Goal: Task Accomplishment & Management: Manage account settings

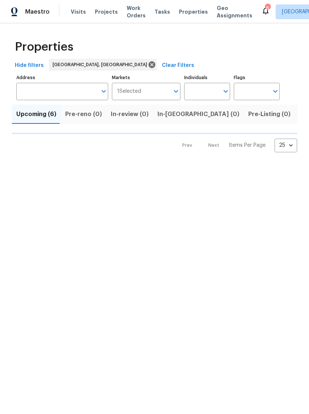
scroll to position [0, 84]
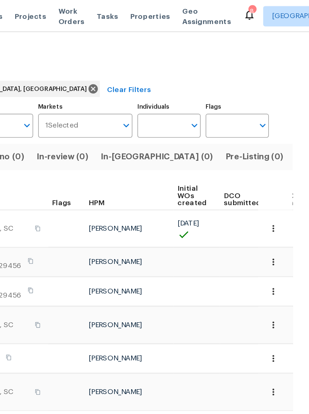
click at [299, 116] on span "Listed (13)" at bounding box center [314, 114] width 30 height 10
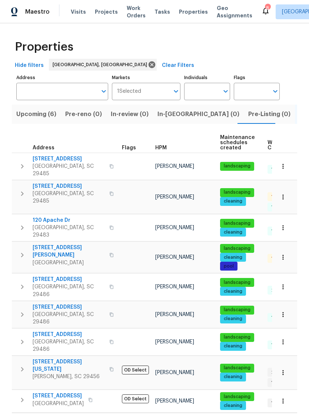
click at [44, 339] on span "Summerville, SC 29486" at bounding box center [69, 346] width 72 height 15
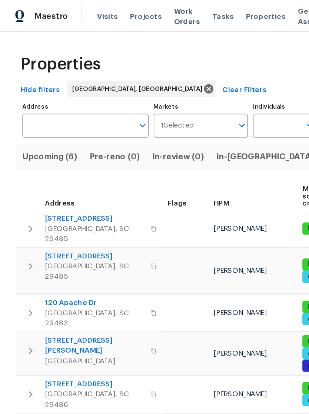
click at [127, 18] on span "Work Orders" at bounding box center [136, 11] width 19 height 15
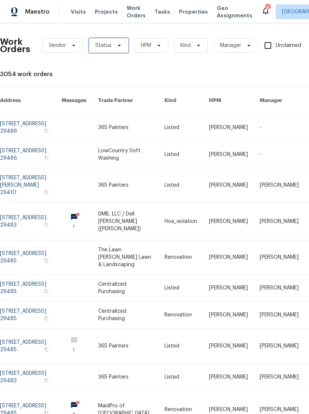
click at [120, 51] on span "Status" at bounding box center [109, 45] width 40 height 15
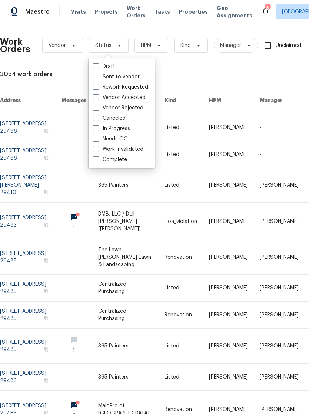
click at [99, 139] on label "Needs QC" at bounding box center [110, 138] width 34 height 7
click at [98, 139] on input "Needs QC" at bounding box center [95, 137] width 5 height 5
checkbox input "true"
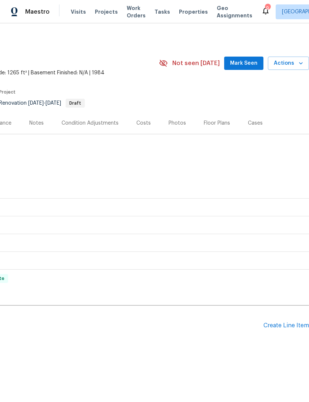
scroll to position [0, 110]
click at [286, 327] on div "Create Line Item" at bounding box center [286, 325] width 46 height 7
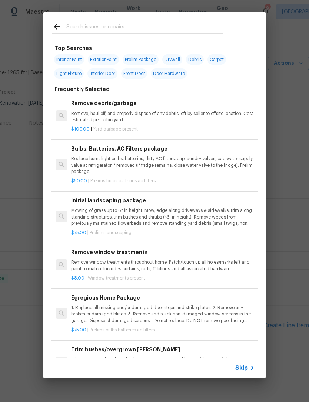
click at [124, 23] on input "text" at bounding box center [144, 27] width 157 height 11
type input "Pres"
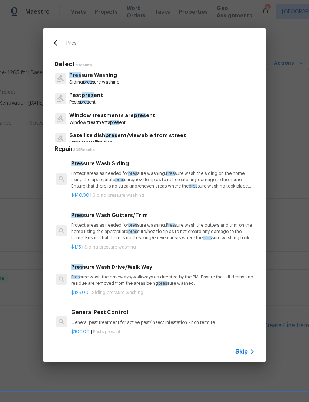
click at [105, 176] on p "Protect areas as needed for pres sure washing. Pres sure wash the siding on the…" at bounding box center [163, 180] width 184 height 19
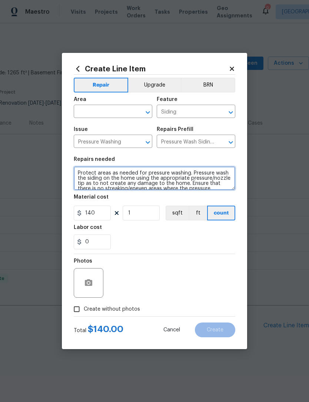
click at [110, 169] on textarea "Protect areas as needed for pressure washing. Pressure wash the siding on the h…" at bounding box center [154, 178] width 161 height 24
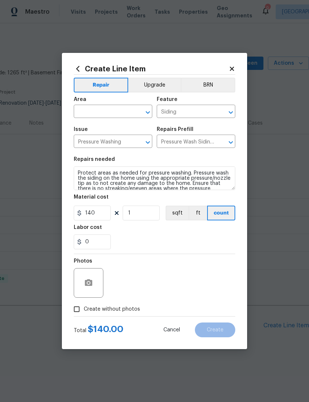
click at [114, 109] on input "text" at bounding box center [103, 112] width 58 height 11
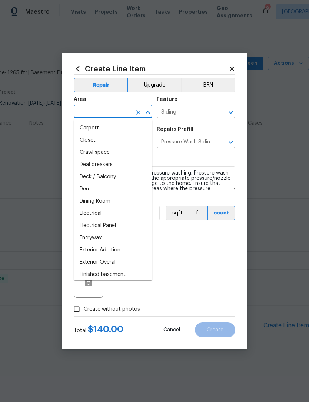
scroll to position [62, 0]
click at [122, 259] on li "Exterior Overall" at bounding box center [113, 262] width 78 height 12
type input "Exterior Overall"
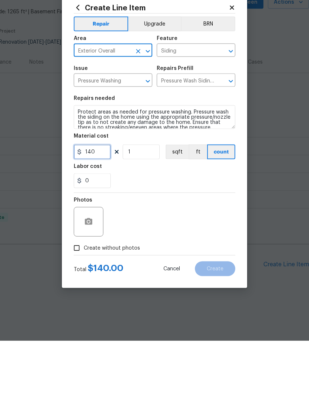
click at [102, 206] on input "140" at bounding box center [92, 213] width 37 height 15
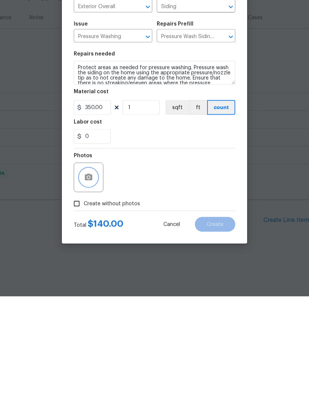
click at [91, 274] on button "button" at bounding box center [89, 283] width 18 height 18
type input "350"
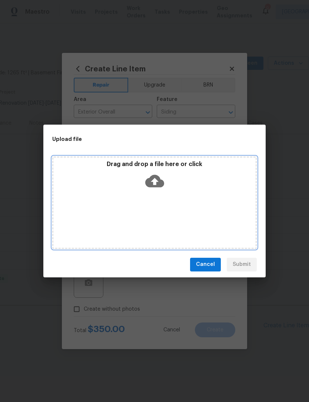
click at [158, 181] on icon at bounding box center [154, 181] width 19 height 13
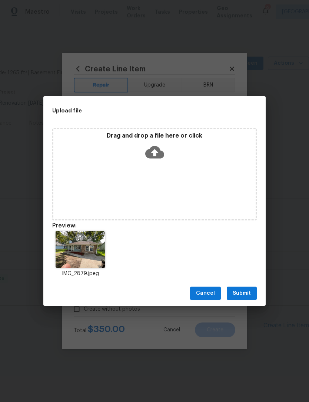
click at [247, 292] on span "Submit" at bounding box center [241, 293] width 18 height 9
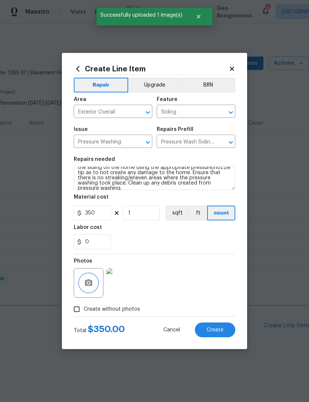
scroll to position [10, 0]
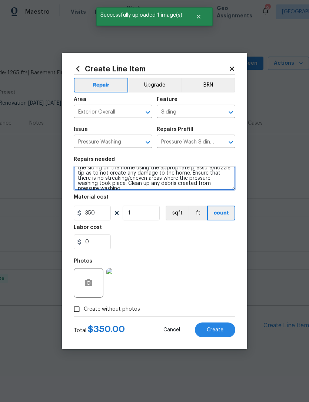
click at [220, 186] on textarea "Protect areas as needed for pressure washing. Pressure wash the siding on the h…" at bounding box center [154, 178] width 161 height 24
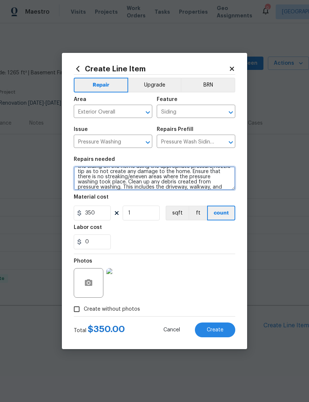
scroll to position [12, 0]
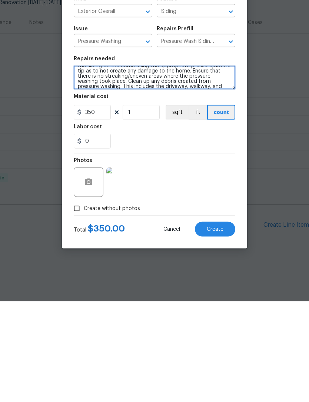
type textarea "Protect areas as needed for pressure washing. Pressure wash the siding on the h…"
click at [218, 327] on span "Create" at bounding box center [214, 330] width 17 height 6
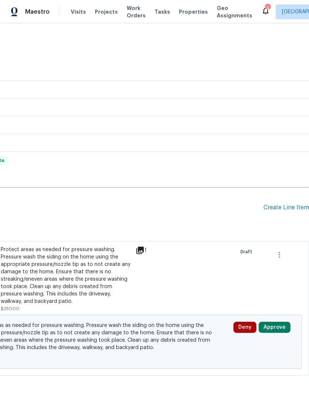
scroll to position [118, 110]
click at [276, 322] on button "Approve" at bounding box center [274, 327] width 32 height 11
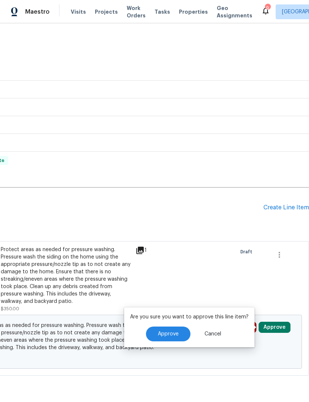
click at [171, 333] on span "Approve" at bounding box center [168, 335] width 21 height 6
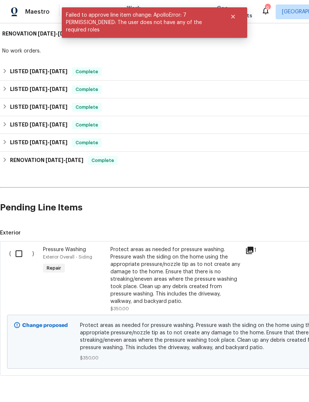
scroll to position [118, 0]
click at [18, 256] on input "checkbox" at bounding box center [21, 254] width 21 height 16
click at [275, 390] on button "Create Work Order" at bounding box center [266, 384] width 61 height 14
click at [19, 253] on input "checkbox" at bounding box center [21, 254] width 21 height 16
checkbox input "true"
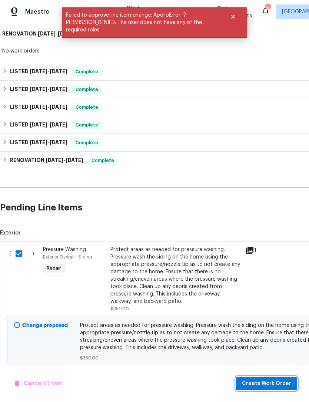
click at [270, 382] on span "Create Work Order" at bounding box center [266, 383] width 49 height 9
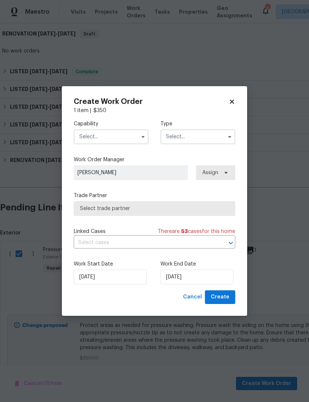
click at [119, 137] on input "text" at bounding box center [111, 136] width 75 height 15
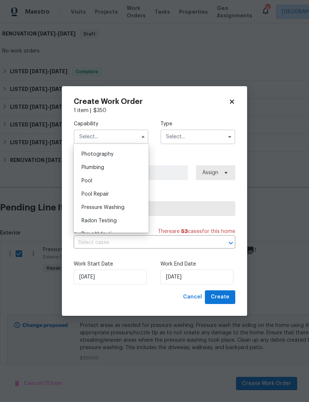
scroll to position [646, 0]
click at [129, 203] on div "Pressure Washing" at bounding box center [110, 207] width 71 height 13
type input "Pressure Washing"
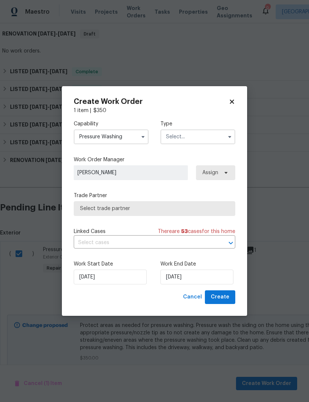
click at [201, 137] on input "text" at bounding box center [197, 136] width 75 height 15
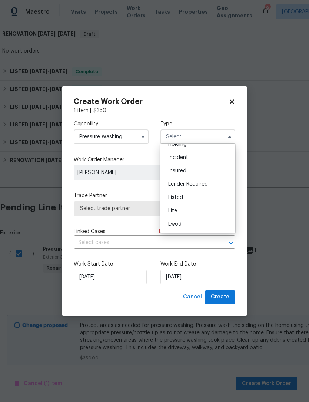
scroll to position [38, 0]
click at [196, 193] on div "Listed" at bounding box center [197, 193] width 71 height 13
type input "Listed"
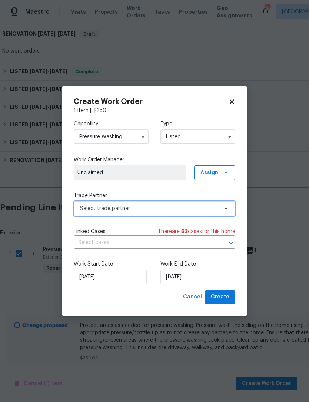
click at [150, 205] on span "Select trade partner" at bounding box center [149, 208] width 138 height 7
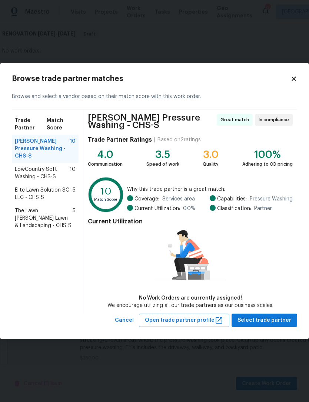
click at [53, 166] on span "LowCountry Soft Washing - CHS-S" at bounding box center [42, 173] width 55 height 15
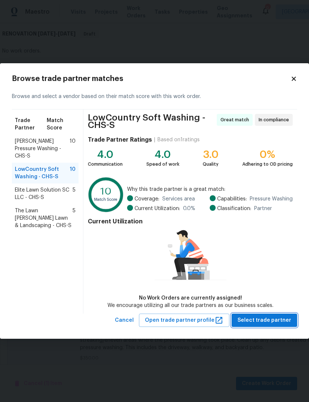
click at [273, 319] on span "Select trade partner" at bounding box center [264, 320] width 54 height 9
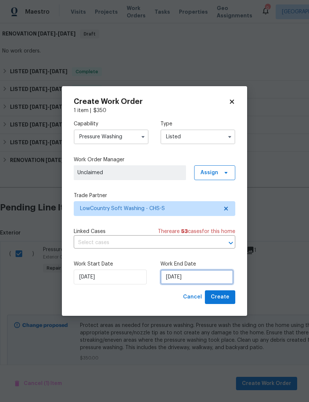
click at [195, 272] on input "[DATE]" at bounding box center [196, 277] width 73 height 15
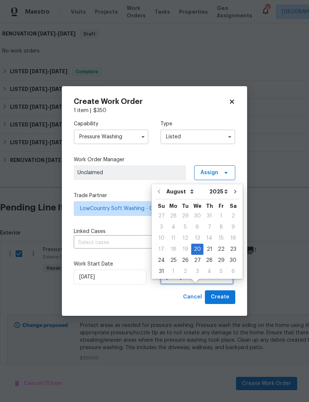
scroll to position [14, 0]
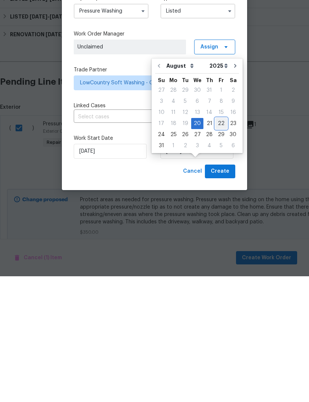
click at [220, 244] on div "22" at bounding box center [221, 249] width 12 height 10
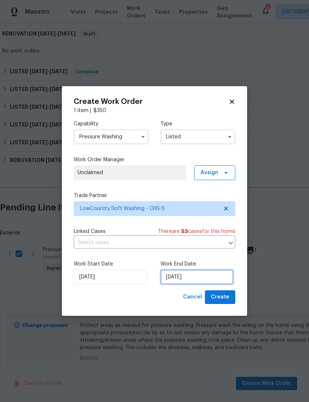
click at [205, 279] on input "[DATE]" at bounding box center [196, 277] width 73 height 15
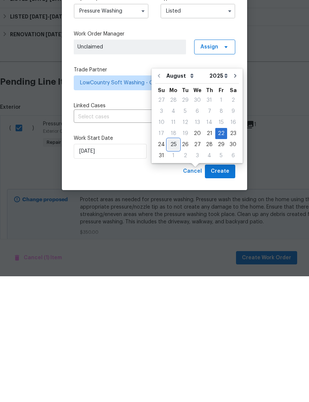
click at [175, 265] on div "25" at bounding box center [173, 270] width 12 height 10
type input "[DATE]"
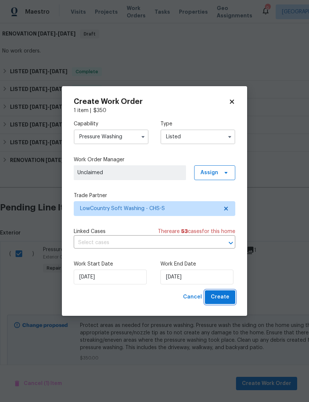
click at [224, 296] on span "Create" at bounding box center [220, 297] width 18 height 9
checkbox input "false"
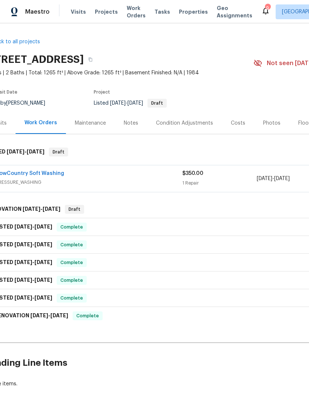
scroll to position [0, 0]
click at [127, 120] on div "Notes" at bounding box center [131, 123] width 14 height 7
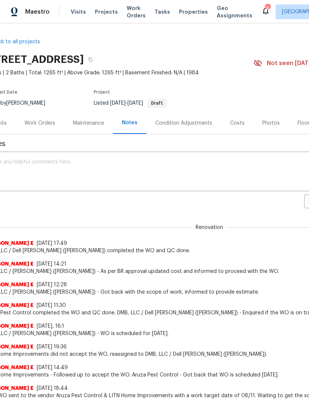
click at [37, 125] on div "Work Orders" at bounding box center [39, 123] width 31 height 7
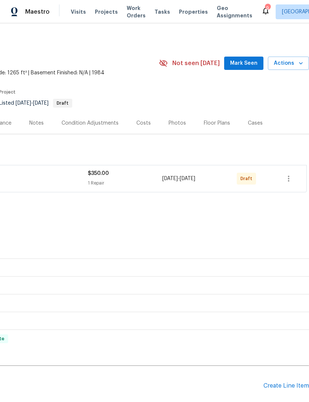
scroll to position [0, 110]
click at [287, 175] on icon "button" at bounding box center [288, 178] width 9 height 9
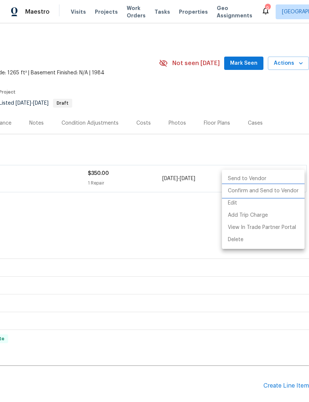
click at [266, 192] on li "Confirm and Send to Vendor" at bounding box center [263, 191] width 83 height 12
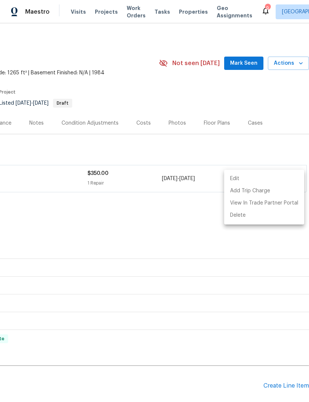
click at [194, 271] on div at bounding box center [154, 201] width 309 height 402
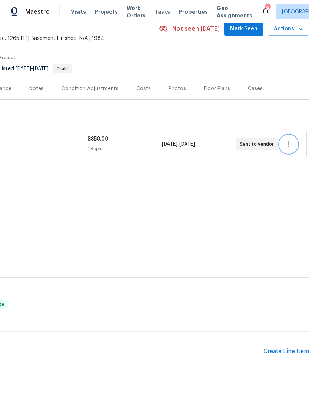
scroll to position [34, 110]
click at [284, 352] on div "Create Line Item" at bounding box center [286, 351] width 46 height 7
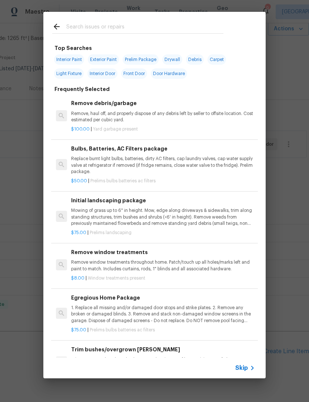
click at [105, 27] on input "text" at bounding box center [144, 27] width 157 height 11
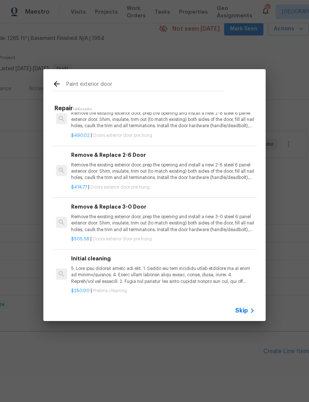
scroll to position [486, 0]
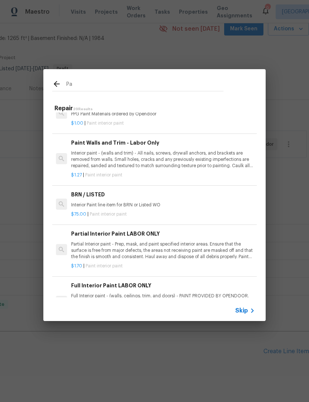
type input "P"
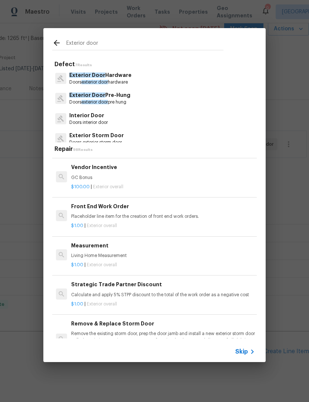
scroll to position [0, 0]
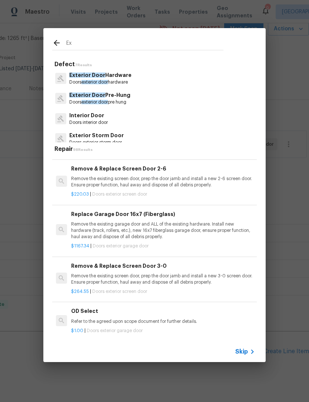
type input "E"
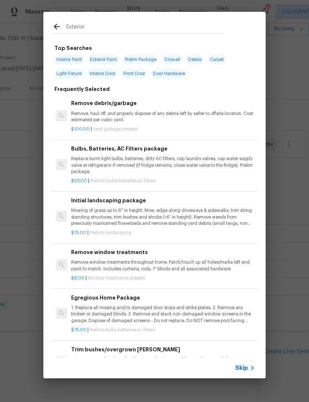
type input "Exterior painting"
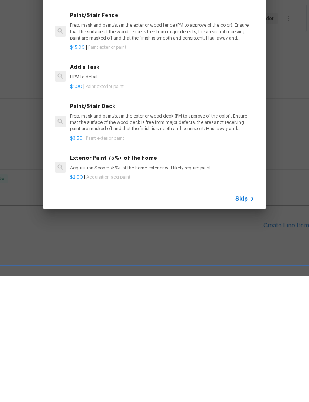
click at [243, 320] on div "Skip" at bounding box center [245, 324] width 21 height 9
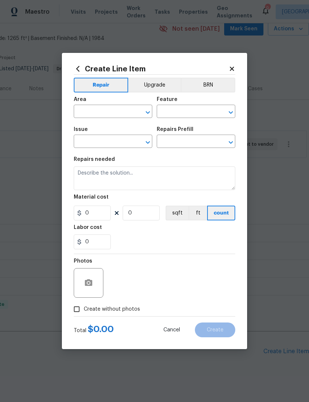
click at [229, 70] on icon at bounding box center [231, 68] width 7 height 7
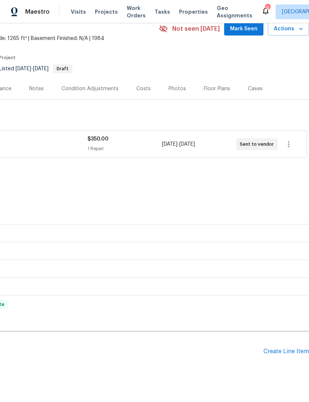
click at [282, 348] on div "Create Line Item" at bounding box center [286, 351] width 46 height 7
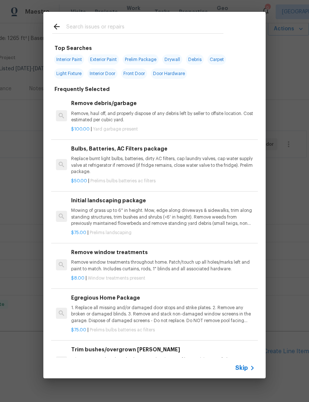
click at [111, 26] on input "text" at bounding box center [144, 27] width 157 height 11
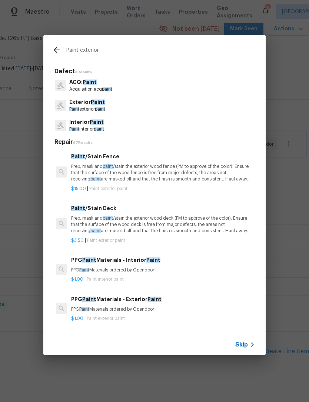
type input "Paint exterior door"
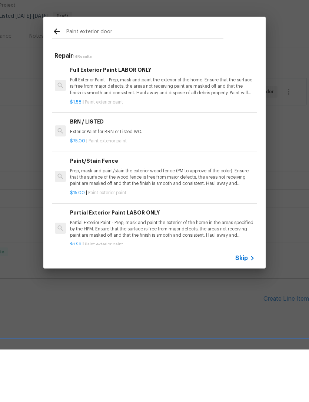
click at [108, 181] on p "Exterior Paint for BRN or Listed WO." at bounding box center [162, 184] width 184 height 6
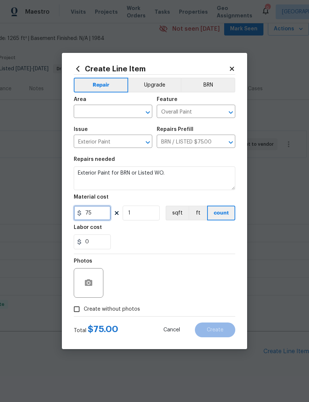
click at [95, 215] on input "75" at bounding box center [92, 213] width 37 height 15
click at [118, 108] on input "text" at bounding box center [103, 112] width 58 height 11
type input "75"
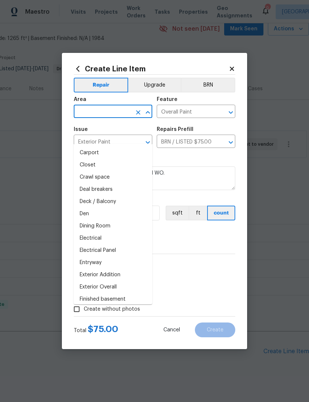
scroll to position [64, 0]
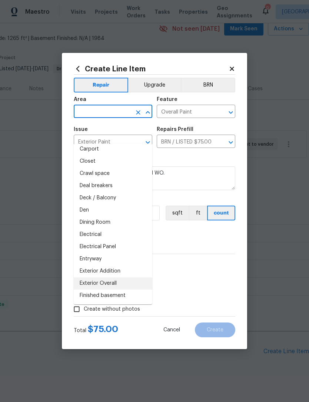
click at [123, 277] on li "Exterior Overall" at bounding box center [113, 283] width 78 height 12
type input "Exterior Overall"
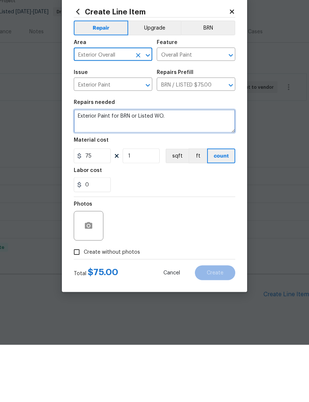
click at [170, 166] on textarea "Exterior Paint for BRN or Listed WO." at bounding box center [154, 178] width 161 height 24
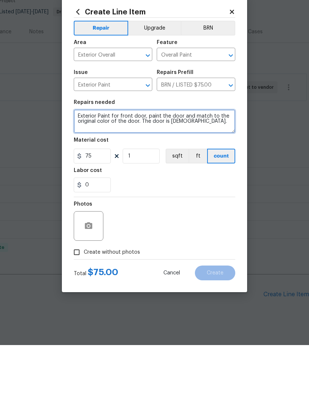
type textarea "Exterior Paint for front door, paint the door and match to the original color o…"
click at [94, 274] on button "button" at bounding box center [89, 283] width 18 height 18
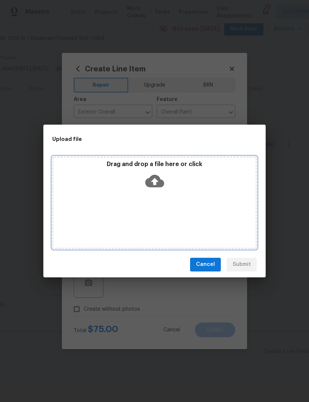
click at [160, 175] on icon at bounding box center [154, 181] width 19 height 19
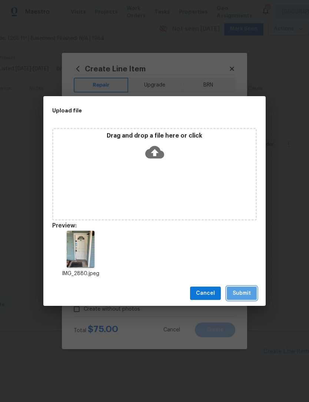
click at [246, 295] on span "Submit" at bounding box center [241, 293] width 18 height 9
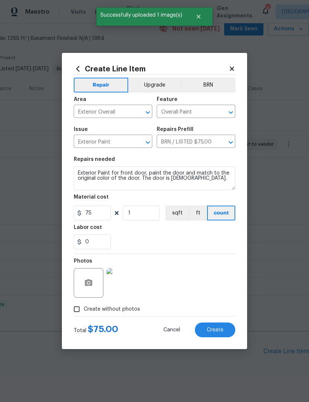
click at [217, 334] on button "Create" at bounding box center [215, 330] width 40 height 15
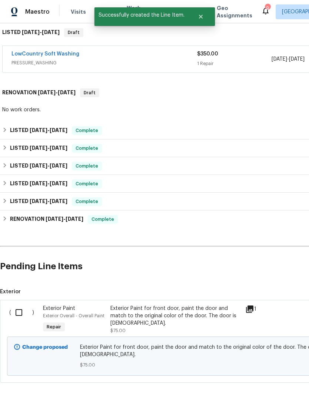
scroll to position [119, 0]
click at [21, 305] on input "checkbox" at bounding box center [21, 313] width 21 height 16
checkbox input "true"
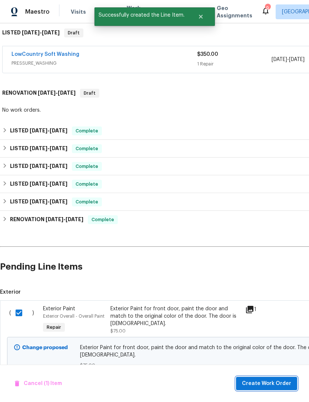
click at [276, 384] on span "Create Work Order" at bounding box center [266, 383] width 49 height 9
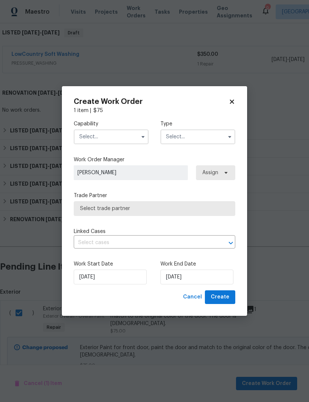
click at [115, 135] on input "text" at bounding box center [111, 136] width 75 height 15
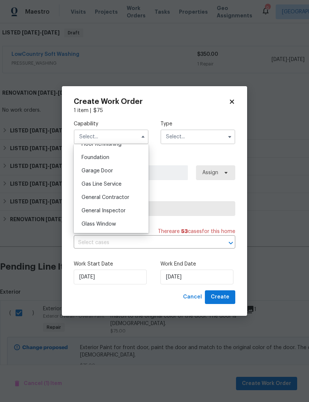
scroll to position [309, 0]
click at [125, 195] on span "General Contractor" at bounding box center [105, 197] width 48 height 5
type input "General Contractor"
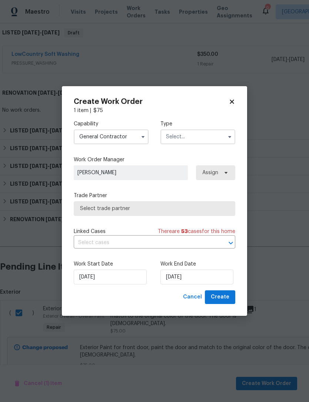
click at [202, 131] on input "text" at bounding box center [197, 136] width 75 height 15
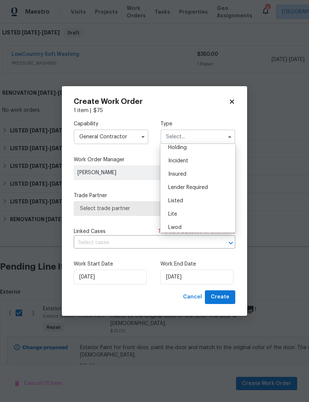
scroll to position [35, 0]
click at [192, 195] on div "Listed" at bounding box center [197, 197] width 71 height 13
type input "Listed"
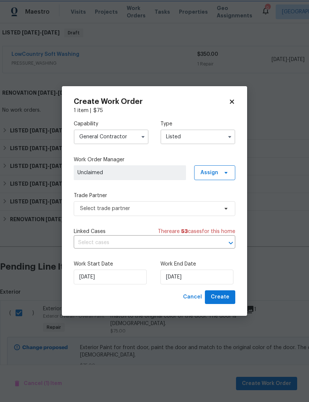
scroll to position [0, 0]
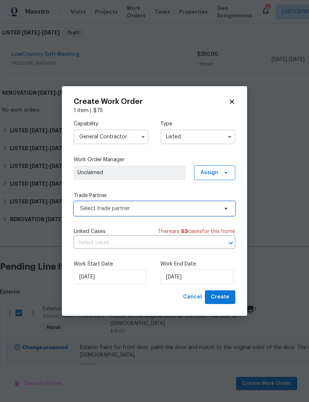
click at [151, 209] on span "Select trade partner" at bounding box center [149, 208] width 138 height 7
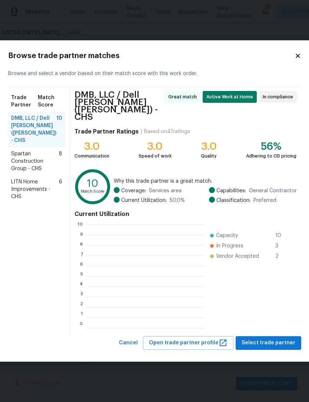
scroll to position [104, 117]
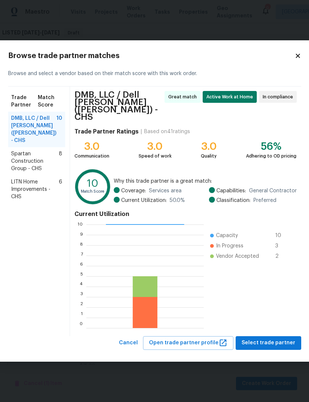
click at [295, 58] on icon at bounding box center [297, 56] width 4 height 4
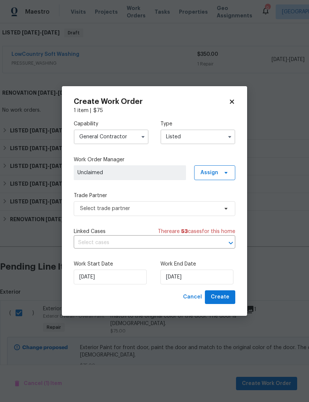
click at [128, 140] on input "General Contractor" at bounding box center [111, 136] width 75 height 15
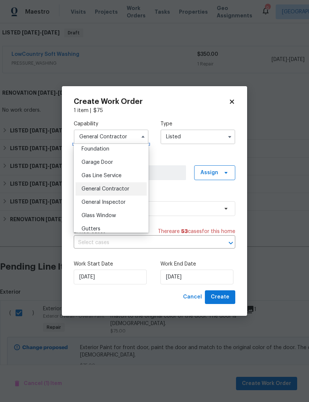
scroll to position [320, 0]
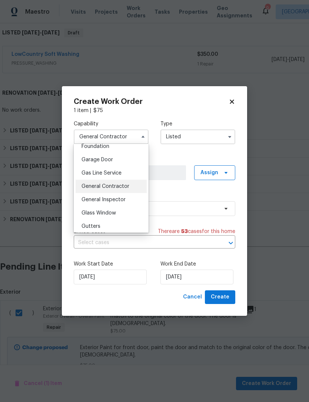
click at [123, 199] on span "General Inspector" at bounding box center [103, 199] width 44 height 5
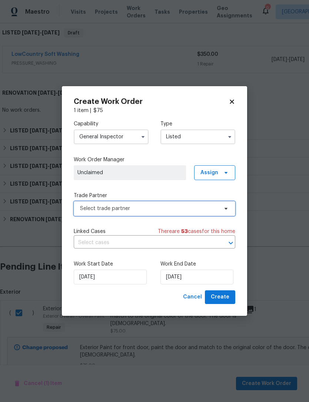
click at [132, 211] on span "Select trade partner" at bounding box center [149, 208] width 138 height 7
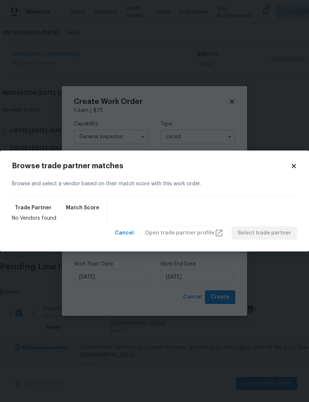
click at [292, 172] on div "Browse and select a vendor based on their match score with this work order." at bounding box center [154, 184] width 285 height 26
click at [295, 166] on icon at bounding box center [293, 166] width 7 height 7
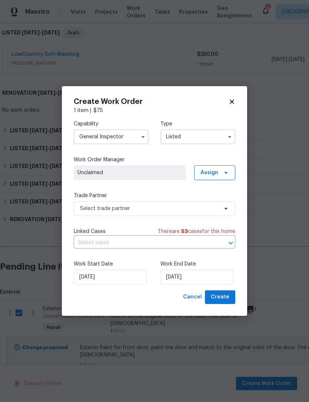
click at [128, 138] on input "General Inspector" at bounding box center [111, 136] width 75 height 15
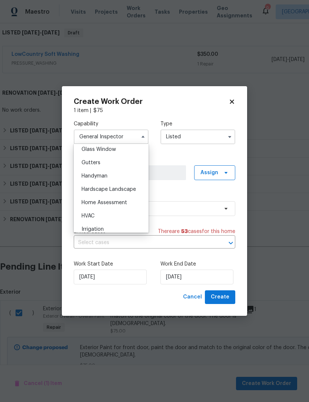
scroll to position [384, 0]
click at [102, 173] on span "Handyman" at bounding box center [94, 175] width 26 height 5
type input "Handyman"
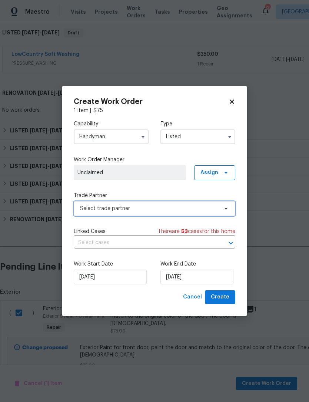
click at [147, 206] on span "Select trade partner" at bounding box center [149, 208] width 138 height 7
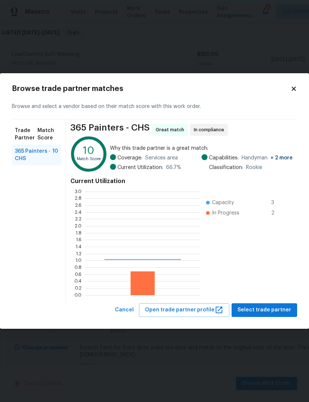
scroll to position [104, 115]
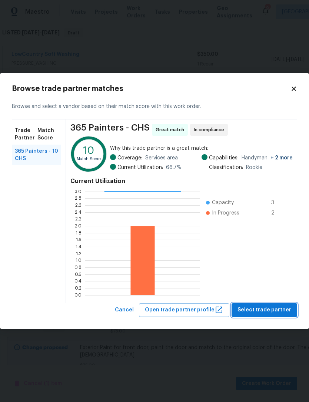
click at [272, 307] on span "Select trade partner" at bounding box center [264, 310] width 54 height 9
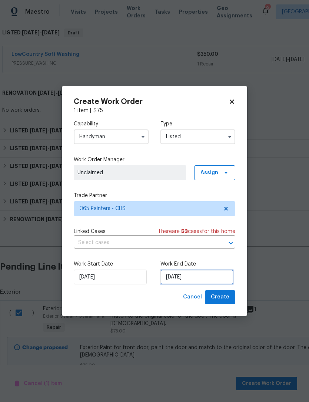
click at [205, 277] on input "[DATE]" at bounding box center [196, 277] width 73 height 15
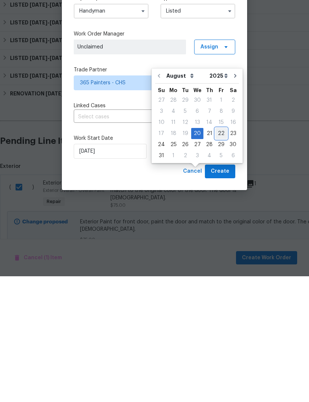
click at [220, 254] on div "22" at bounding box center [221, 259] width 12 height 10
type input "[DATE]"
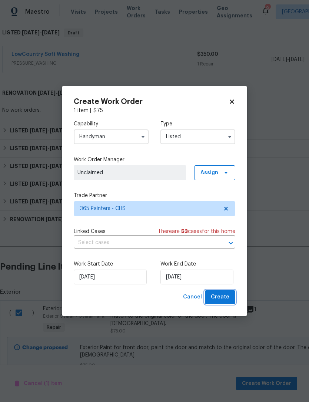
click at [225, 301] on span "Create" at bounding box center [220, 297] width 18 height 9
checkbox input "false"
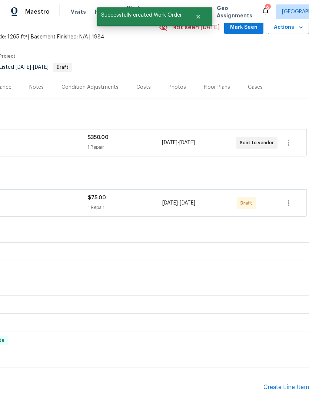
scroll to position [33, 110]
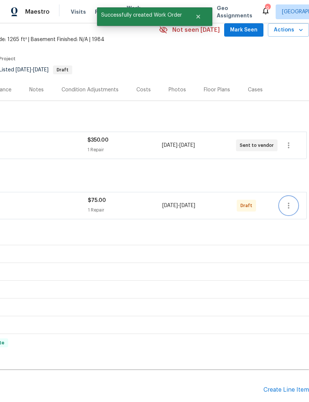
click at [287, 201] on icon "button" at bounding box center [288, 205] width 9 height 9
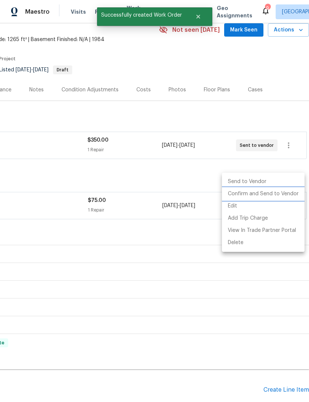
click at [266, 195] on li "Confirm and Send to Vendor" at bounding box center [263, 194] width 83 height 12
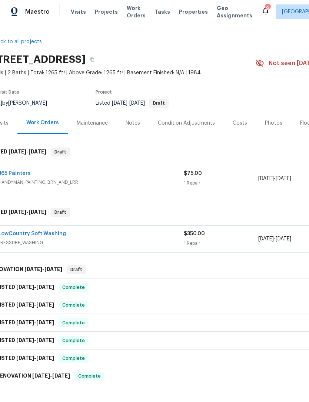
scroll to position [0, 13]
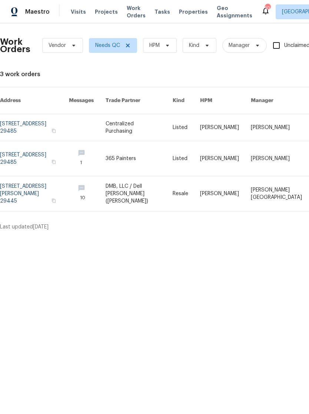
click at [261, 9] on icon at bounding box center [265, 10] width 9 height 9
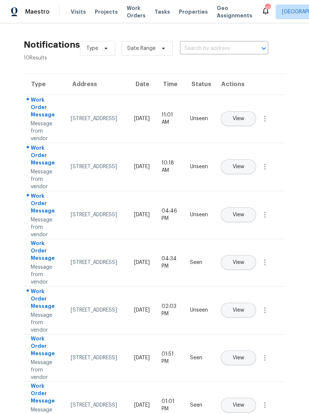
click at [256, 162] on button "View" at bounding box center [238, 166] width 35 height 15
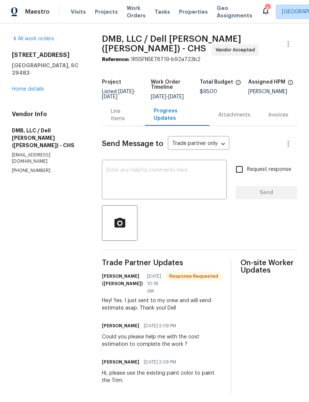
scroll to position [10, 0]
click at [124, 111] on div "Line Items" at bounding box center [123, 115] width 25 height 15
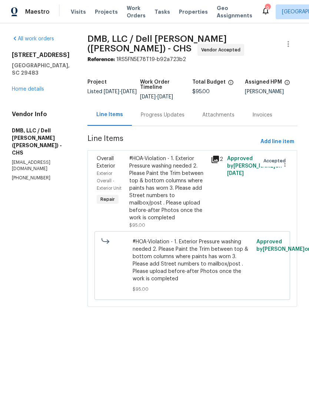
click at [30, 91] on div "[STREET_ADDRESS] Home details" at bounding box center [41, 71] width 58 height 41
click at [261, 9] on icon at bounding box center [265, 10] width 9 height 9
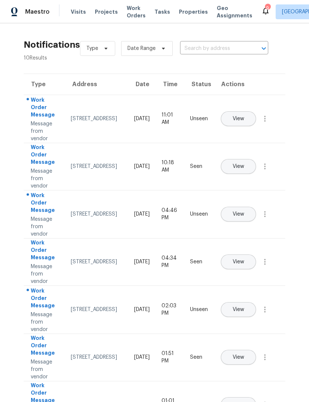
click at [182, 13] on span "Properties" at bounding box center [193, 11] width 29 height 7
